Goal: Task Accomplishment & Management: Use online tool/utility

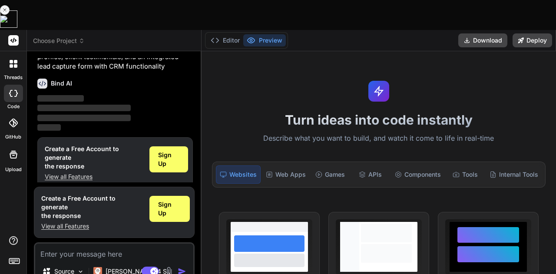
scroll to position [55, 0]
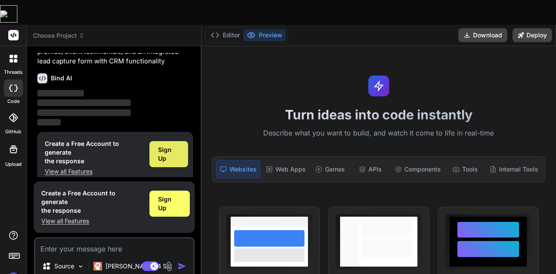
click at [167, 146] on span "Sign Up" at bounding box center [168, 154] width 21 height 17
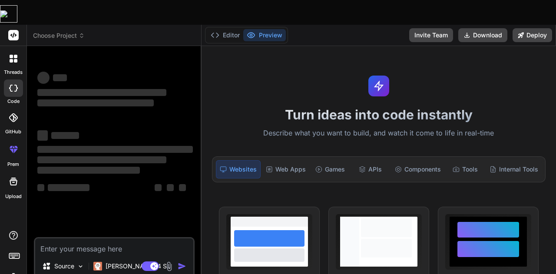
scroll to position [0, 0]
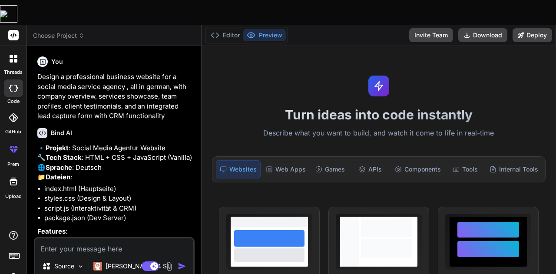
type textarea "x"
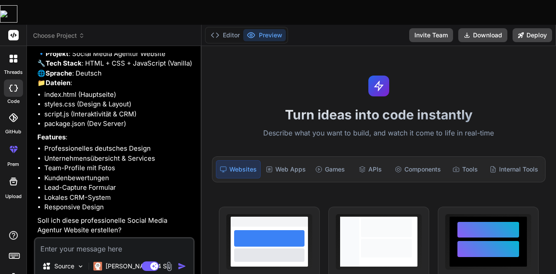
scroll to position [133, 0]
click at [84, 239] on textarea at bounding box center [114, 247] width 158 height 16
type textarea "j"
type textarea "x"
type textarea "ja"
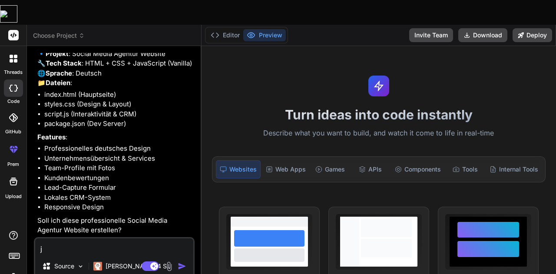
type textarea "x"
type textarea "ja"
click at [184, 262] on img "button" at bounding box center [182, 266] width 9 height 9
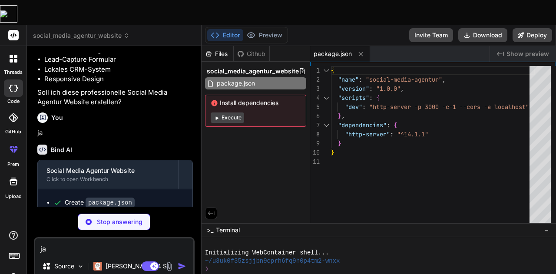
scroll to position [283, 0]
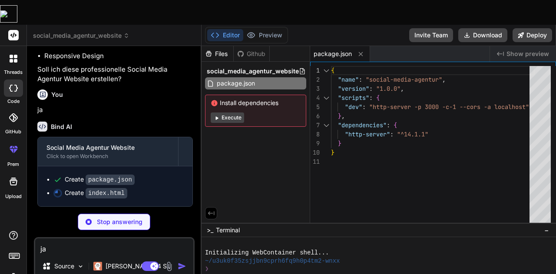
type textarea "x"
type textarea "</html>"
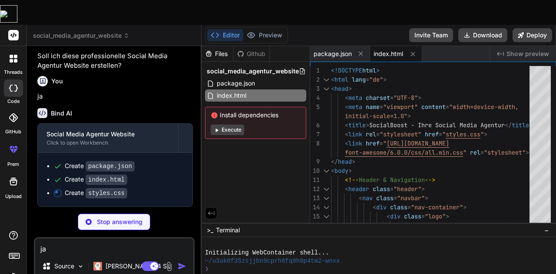
scroll to position [296, 0]
type textarea "x"
type textarea ".leads-table { overflow-x: auto; } .leads-table table { min-width: 800px; } }"
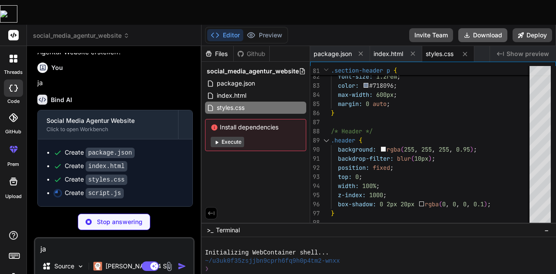
type textarea "x"
type textarea "crm.updateStats(); }"
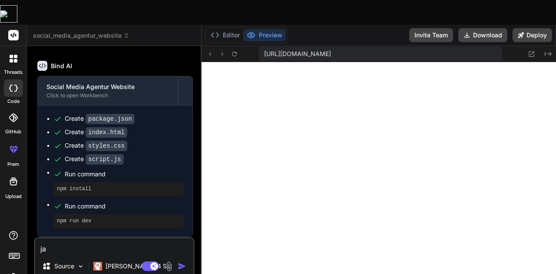
scroll to position [343, 0]
click at [258, 29] on button "Preview" at bounding box center [264, 35] width 43 height 12
click at [530, 50] on icon at bounding box center [531, 53] width 7 height 7
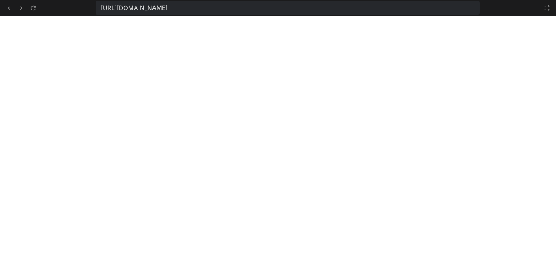
scroll to position [511, 0]
click at [549, 9] on icon at bounding box center [547, 7] width 5 height 5
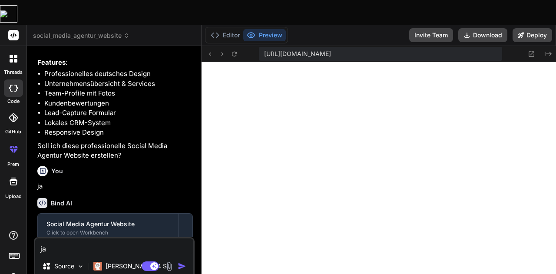
scroll to position [343, 0]
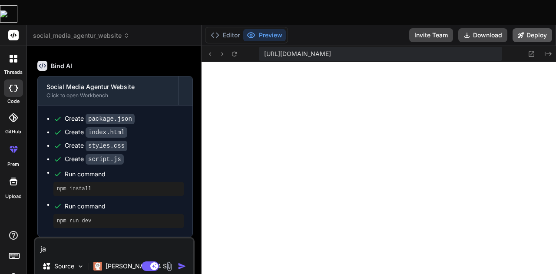
click at [538, 28] on button "Deploy" at bounding box center [533, 35] width 40 height 14
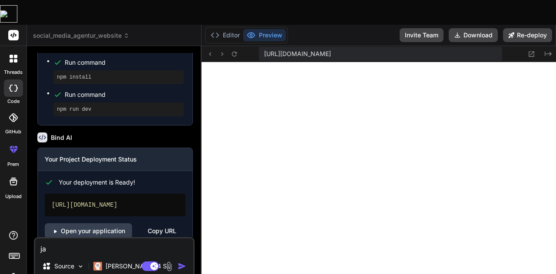
scroll to position [479, 0]
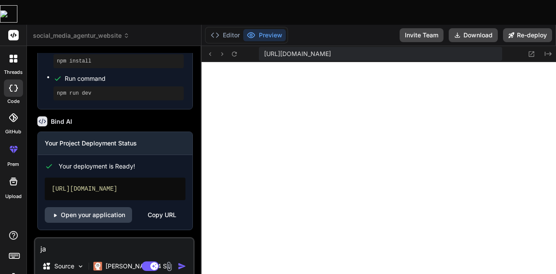
click at [157, 207] on div "Copy URL" at bounding box center [162, 215] width 29 height 16
click at [103, 207] on link "Open your application" at bounding box center [88, 215] width 87 height 16
click at [62, 262] on p "Source" at bounding box center [64, 266] width 20 height 9
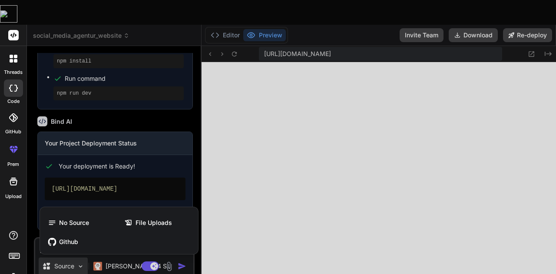
click at [77, 265] on div at bounding box center [278, 137] width 556 height 274
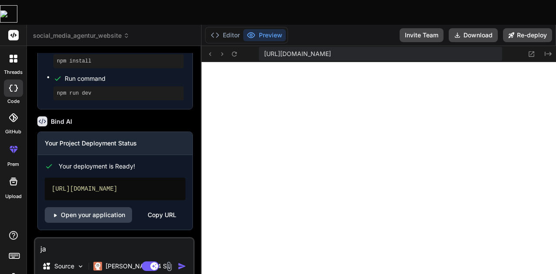
click at [13, 270] on img at bounding box center [13, 277] width 15 height 15
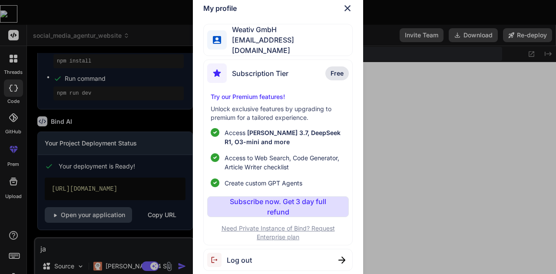
click at [347, 13] on img at bounding box center [348, 8] width 10 height 10
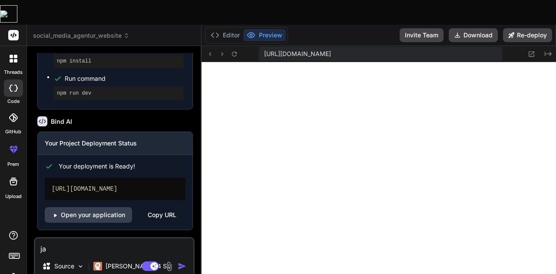
click at [13, 108] on div at bounding box center [13, 117] width 19 height 19
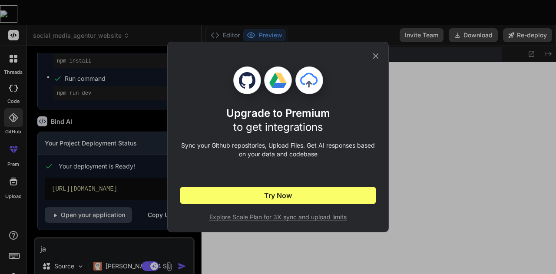
click at [380, 56] on icon at bounding box center [376, 56] width 10 height 10
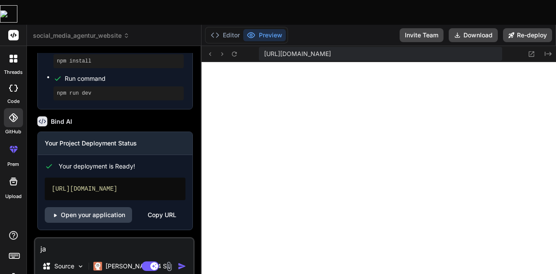
click at [19, 80] on div at bounding box center [13, 88] width 19 height 17
click at [14, 253] on rect at bounding box center [14, 255] width 10 height 5
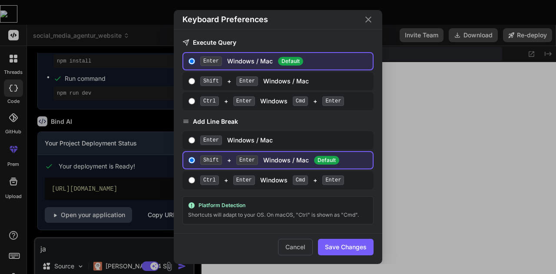
click at [363, 23] on div "Keyboard Preferences" at bounding box center [278, 20] width 209 height 20
click at [369, 20] on icon "Close" at bounding box center [369, 20] width 6 height 6
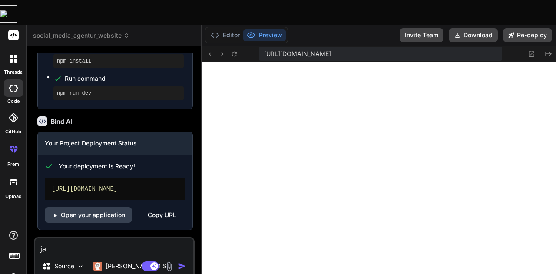
click at [16, 50] on div at bounding box center [13, 59] width 18 height 18
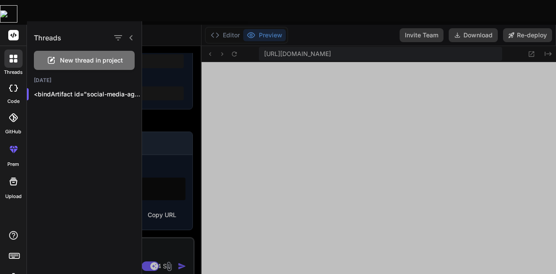
click at [15, 85] on icon at bounding box center [13, 88] width 9 height 7
type textarea "x"
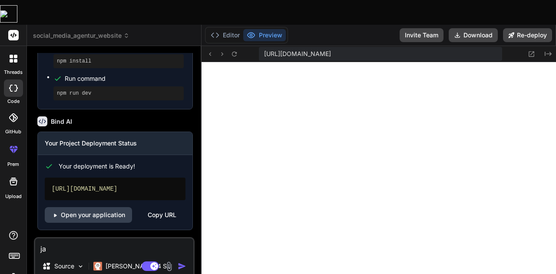
click at [15, 270] on img at bounding box center [13, 277] width 15 height 15
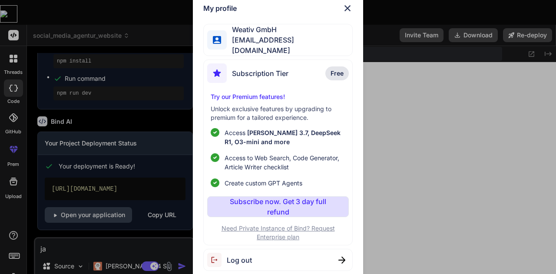
click at [345, 13] on img at bounding box center [348, 8] width 10 height 10
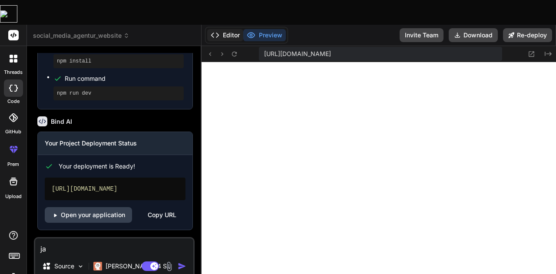
click at [230, 29] on button "Editor" at bounding box center [225, 35] width 36 height 12
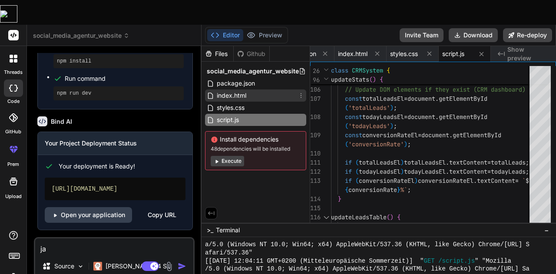
click at [219, 90] on span "index.html" at bounding box center [231, 95] width 31 height 10
type textarea "</html>"
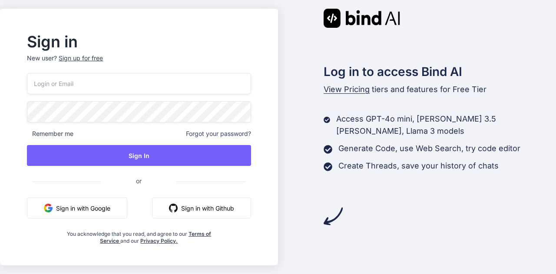
click at [101, 205] on button "Sign in with Google" at bounding box center [77, 208] width 100 height 21
